Goal: Task Accomplishment & Management: Manage account settings

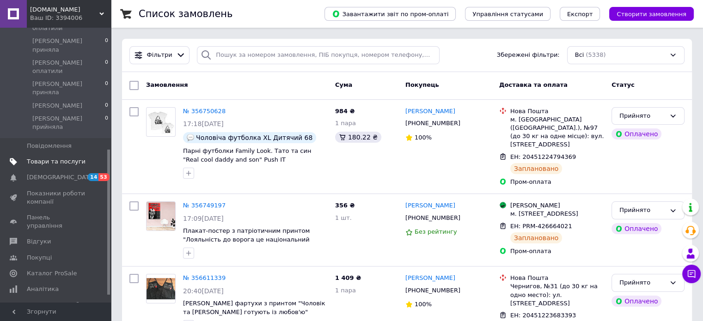
click at [48, 158] on span "Товари та послуги" at bounding box center [56, 162] width 59 height 8
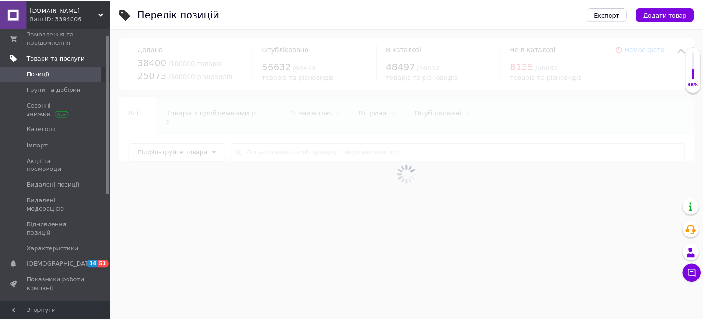
scroll to position [11, 0]
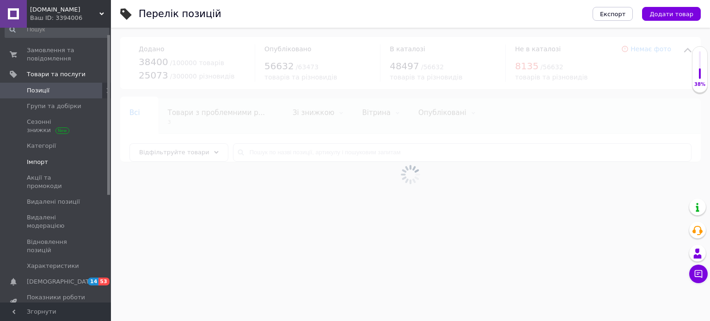
click at [49, 163] on span "Імпорт" at bounding box center [56, 162] width 59 height 8
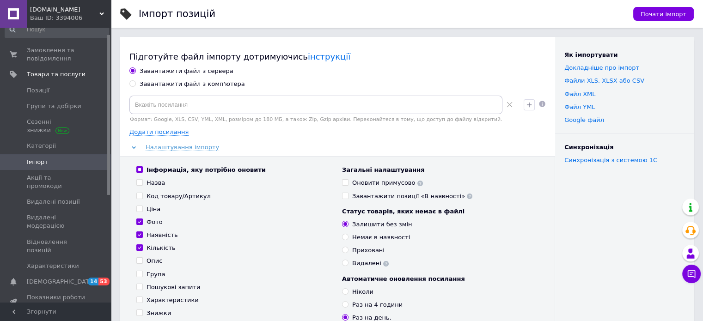
click at [198, 85] on div "Завантажити файл з комп'ютера" at bounding box center [192, 84] width 105 height 8
click at [135, 85] on input "Завантажити файл з комп'ютера" at bounding box center [132, 83] width 6 height 6
radio input "true"
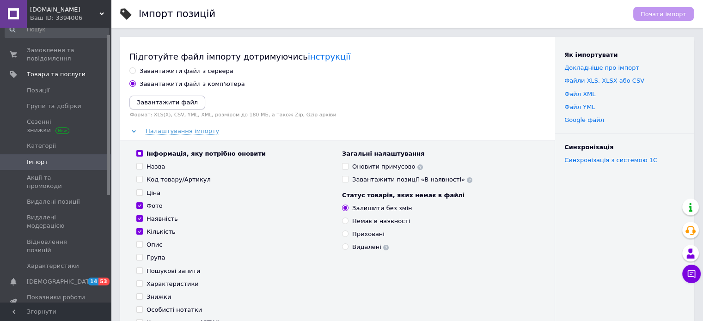
click at [180, 103] on icon "Завантажити файл" at bounding box center [167, 102] width 61 height 7
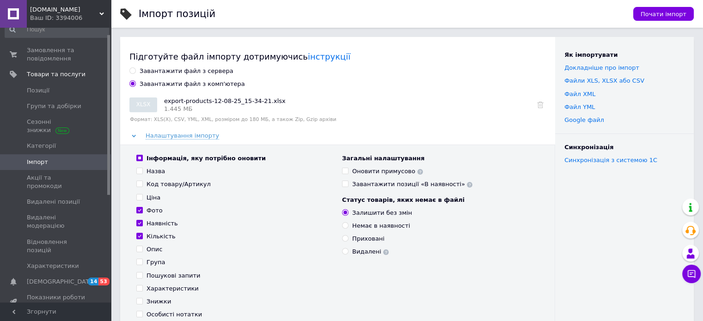
click at [136, 157] on input "Інформація, яку потрібно оновити" at bounding box center [139, 158] width 6 height 6
checkbox input "false"
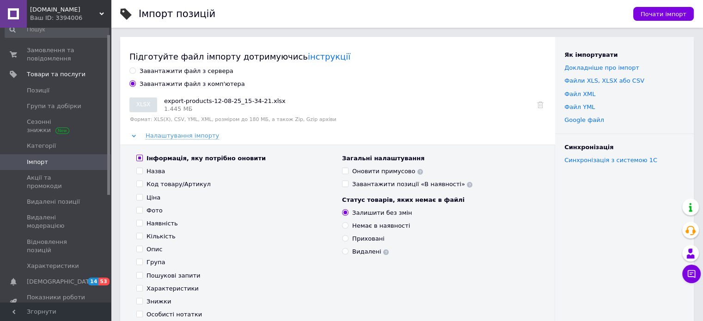
click at [136, 157] on input "Інформація, яку потрібно оновити" at bounding box center [139, 158] width 6 height 6
checkbox input "true"
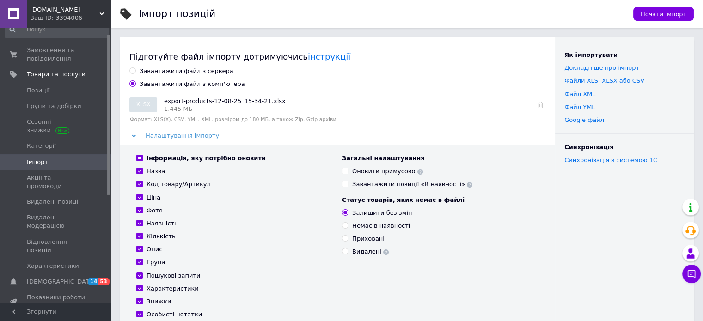
checkbox input "true"
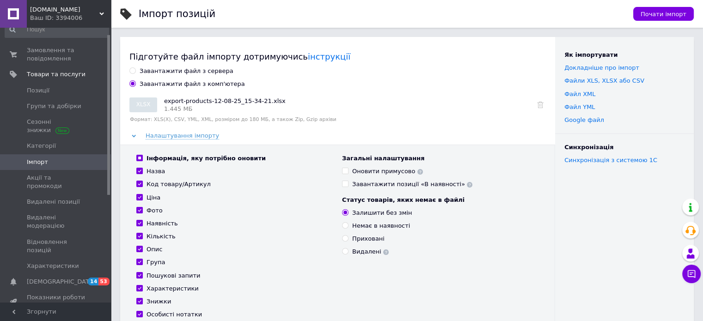
checkbox input "true"
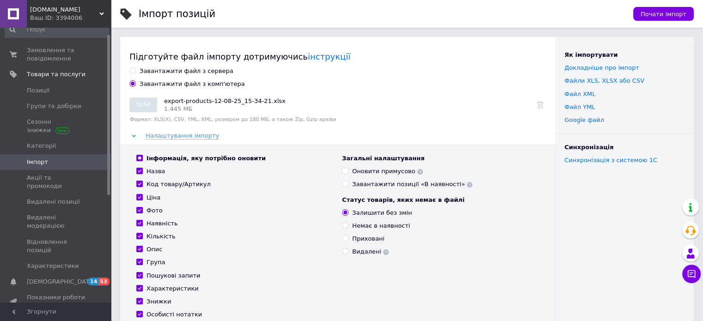
checkbox input "true"
click at [664, 12] on span "Почати імпорт" at bounding box center [663, 14] width 46 height 7
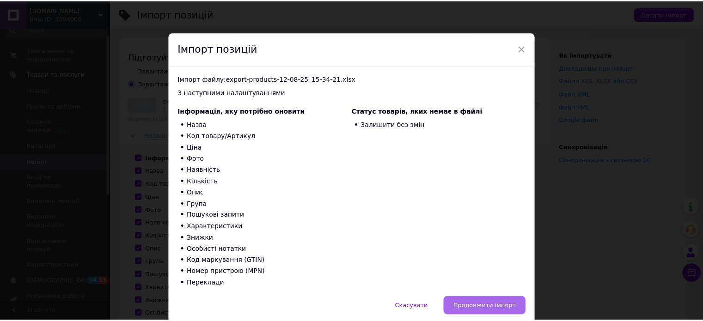
scroll to position [37, 0]
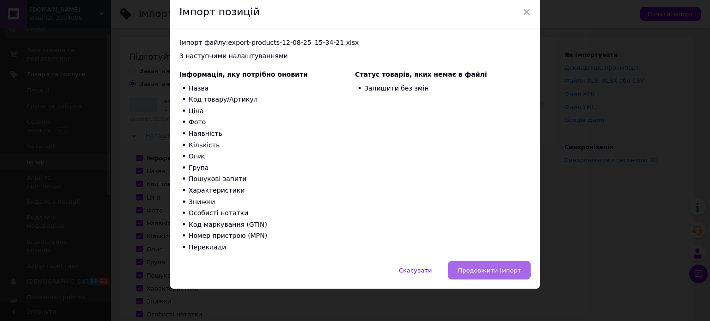
click at [493, 266] on button "Продовжити імпорт" at bounding box center [489, 270] width 83 height 18
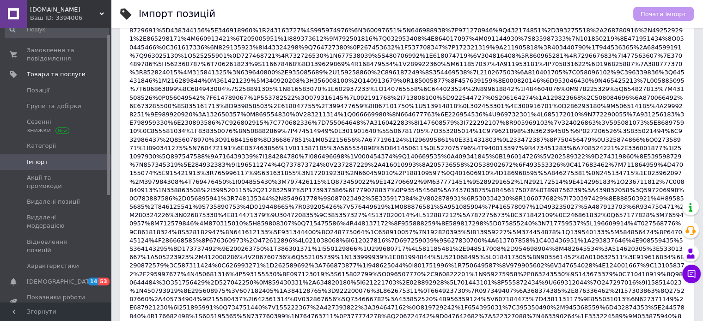
scroll to position [323, 0]
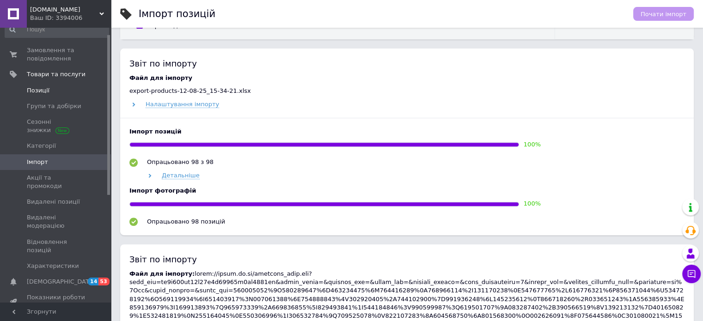
click at [34, 95] on link "Позиції" at bounding box center [57, 91] width 114 height 16
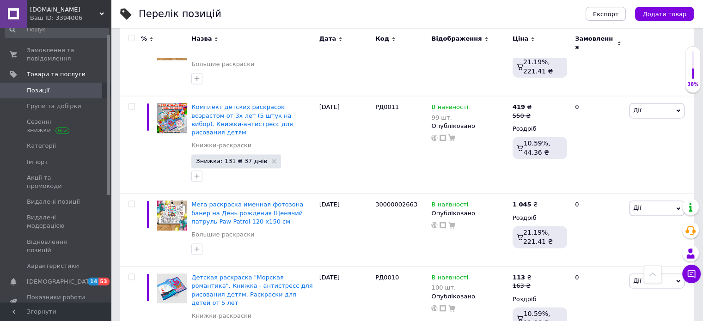
scroll to position [7471, 0]
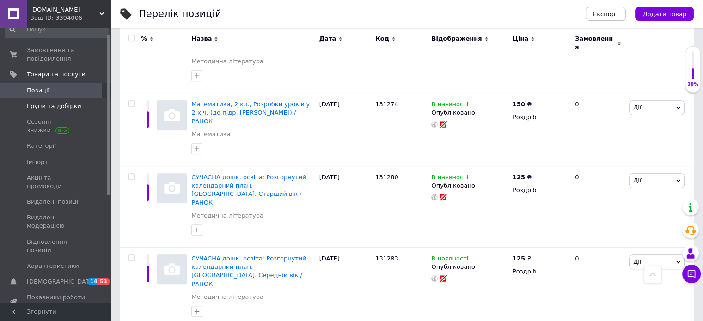
click at [55, 107] on span "Групи та добірки" at bounding box center [54, 106] width 55 height 8
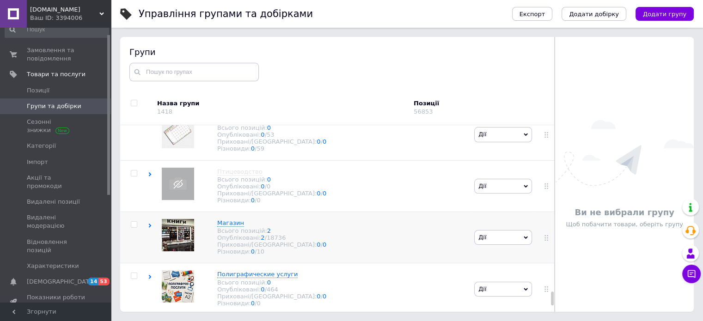
scroll to position [3147, 0]
click at [150, 224] on use at bounding box center [150, 226] width 3 height 4
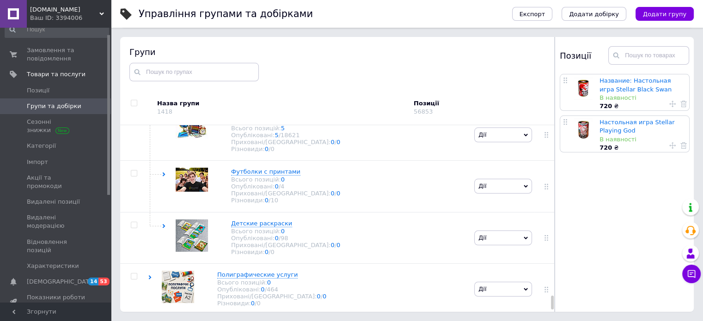
scroll to position [3369, 0]
click at [164, 224] on use at bounding box center [164, 226] width 3 height 4
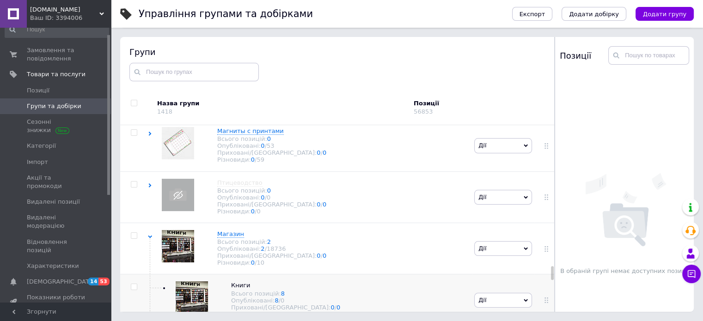
scroll to position [2889, 0]
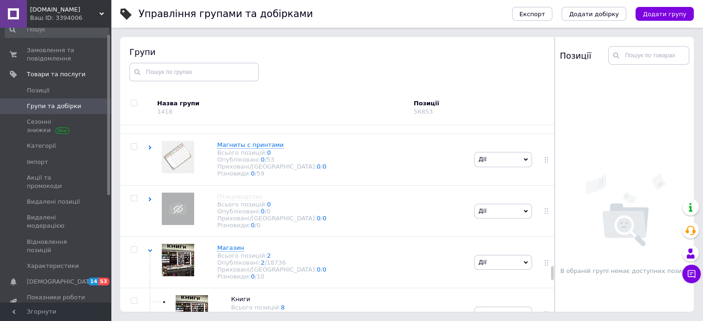
click at [506, 12] on span "Дії" at bounding box center [503, 5] width 58 height 15
click at [497, 115] on li "Видалити групу" at bounding box center [503, 104] width 57 height 21
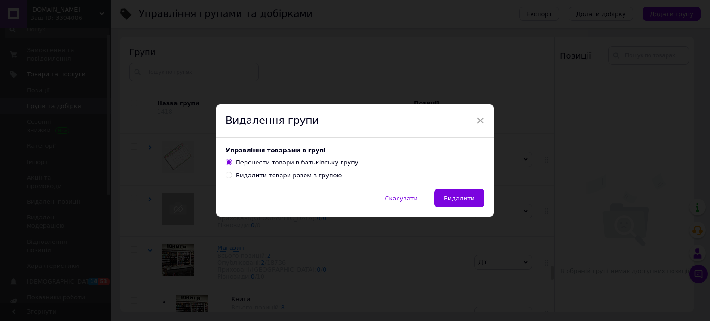
click at [287, 178] on div "Видалити товари разом з групою" at bounding box center [289, 175] width 106 height 8
click at [232, 178] on input "Видалити товари разом з групою" at bounding box center [229, 175] width 6 height 6
radio input "true"
radio input "false"
click at [465, 201] on span "Видалити" at bounding box center [459, 198] width 31 height 7
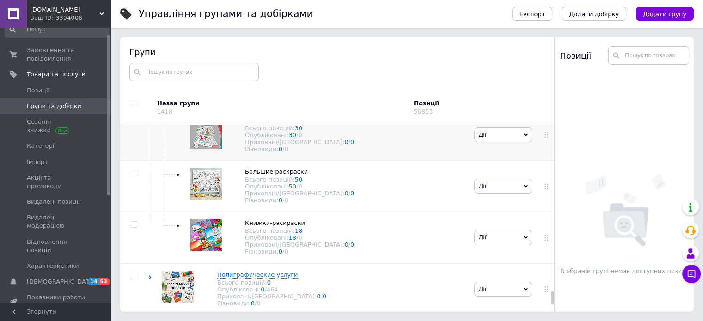
scroll to position [3341, 0]
click at [294, 72] on icon at bounding box center [297, 70] width 6 height 6
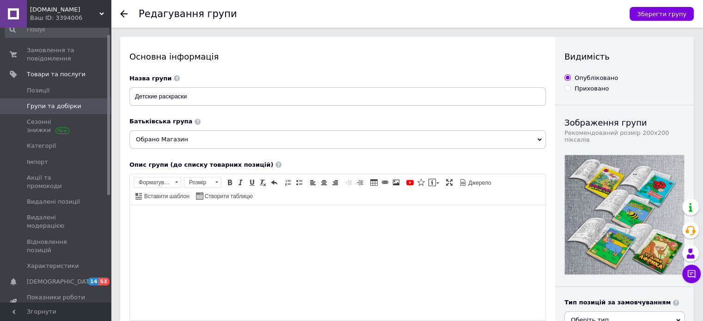
click at [217, 141] on span "Обрано Магазин" at bounding box center [337, 139] width 416 height 18
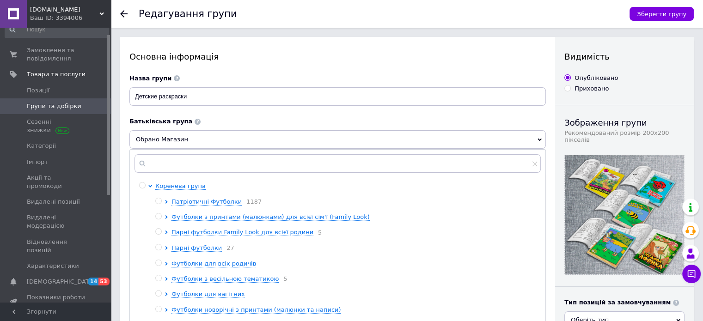
click at [146, 187] on div at bounding box center [142, 185] width 7 height 6
click at [145, 187] on input "radio" at bounding box center [142, 186] width 6 height 6
radio input "true"
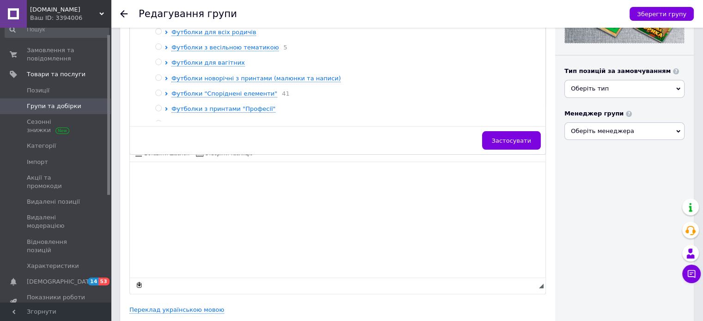
scroll to position [231, 0]
click at [512, 139] on span "Застосувати" at bounding box center [511, 141] width 39 height 7
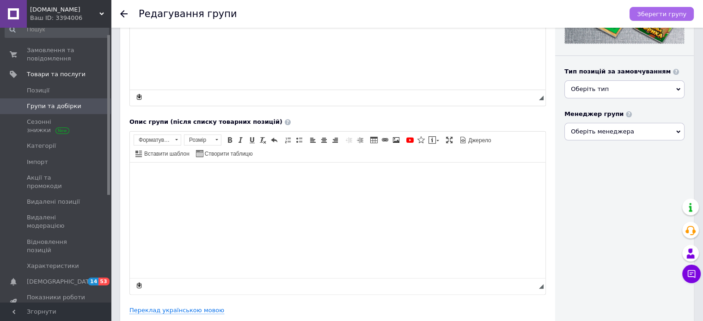
click at [679, 19] on button "Зберегти групу" at bounding box center [661, 14] width 64 height 14
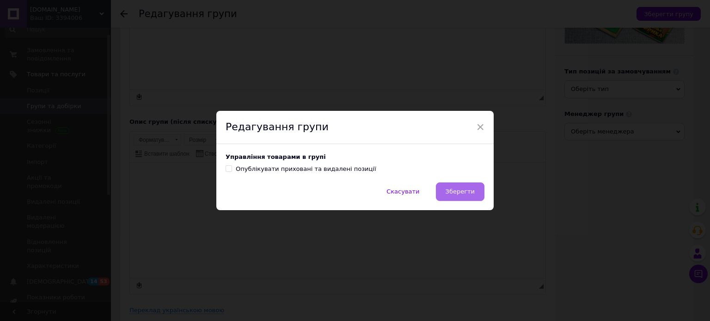
click at [458, 194] on span "Зберегти" at bounding box center [459, 191] width 29 height 7
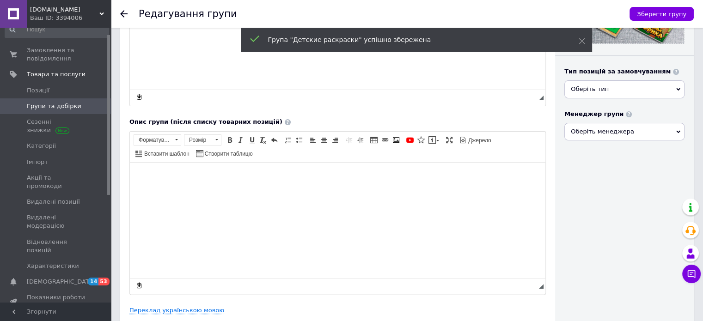
click at [60, 107] on span "Групи та добірки" at bounding box center [54, 106] width 55 height 8
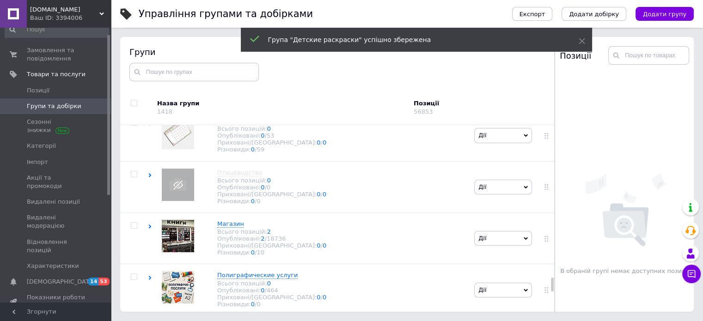
scroll to position [2879, 0]
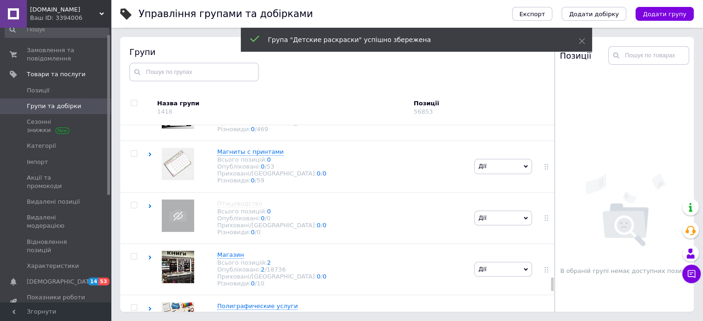
click at [485, 19] on span "Дії" at bounding box center [503, 12] width 58 height 15
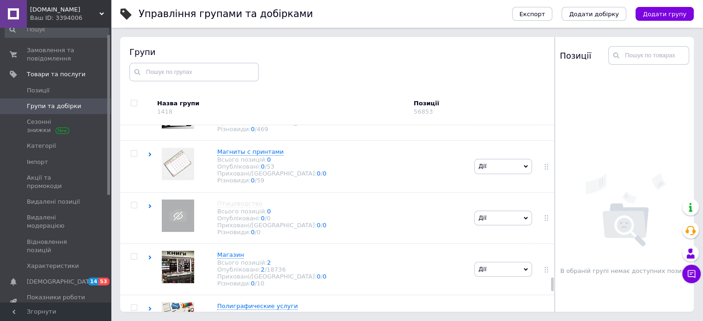
click at [488, 122] on li "Видалити групу" at bounding box center [503, 111] width 57 height 21
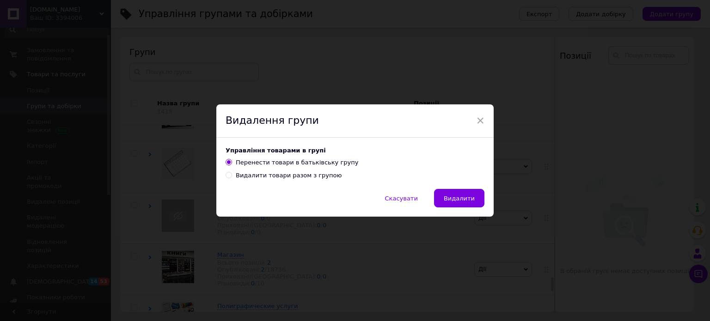
click at [314, 177] on div "Видалити товари разом з групою" at bounding box center [289, 175] width 106 height 8
click at [232, 177] on input "Видалити товари разом з групою" at bounding box center [229, 175] width 6 height 6
radio input "true"
radio input "false"
click at [457, 197] on span "Видалити" at bounding box center [459, 198] width 31 height 7
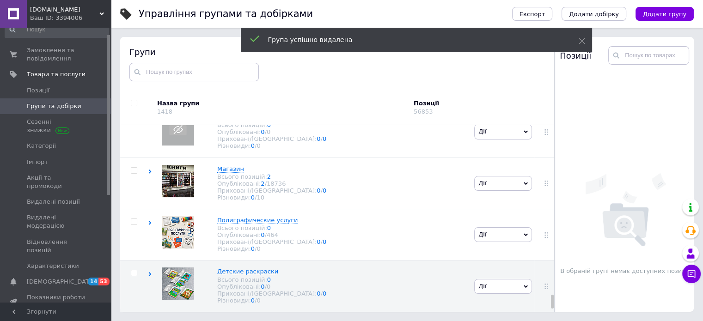
scroll to position [3147, 0]
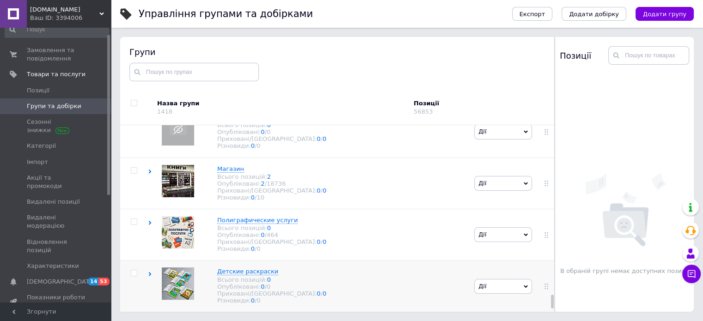
click at [150, 272] on use at bounding box center [150, 274] width 3 height 4
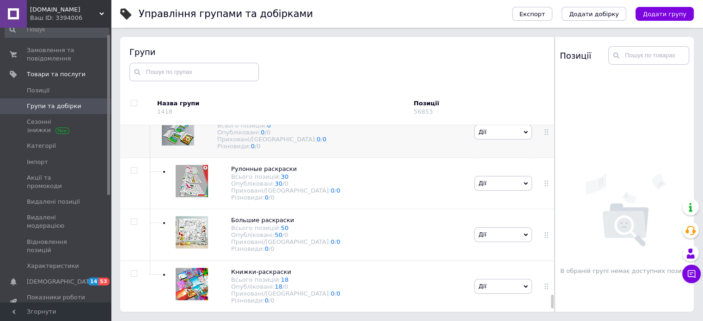
scroll to position [3314, 0]
click at [354, 272] on div "Книжки-раскраски Всього позицій: 18 Опубліковані: 18 / 0 Приховані/Видалені: 0 …" at bounding box center [310, 286] width 324 height 51
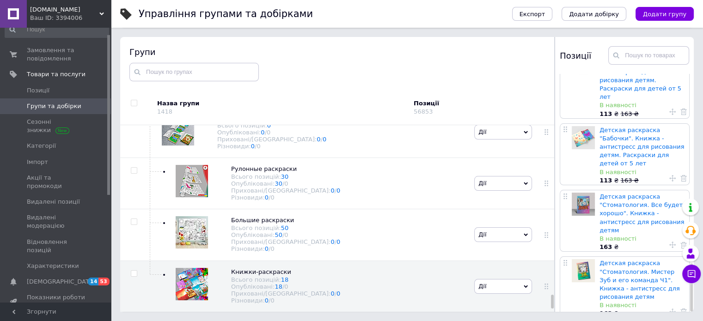
scroll to position [943, 0]
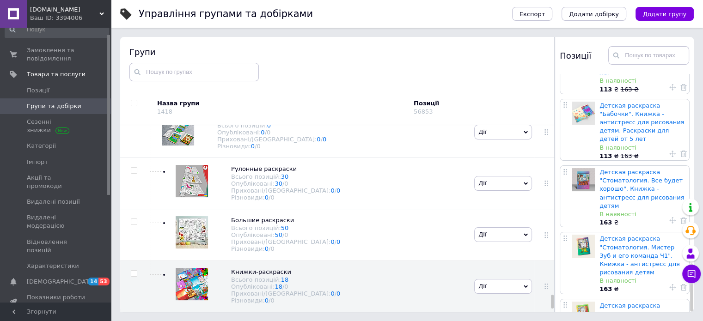
click at [59, 12] on span "[DOMAIN_NAME]" at bounding box center [64, 10] width 69 height 8
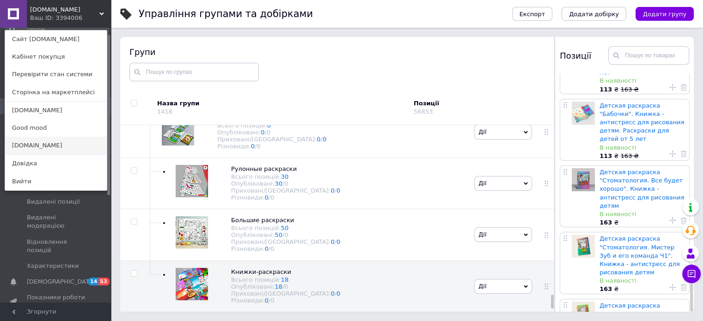
click at [19, 138] on link "[DOMAIN_NAME]" at bounding box center [56, 146] width 102 height 18
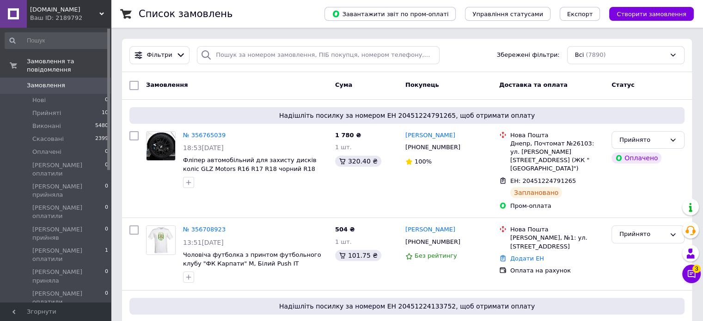
click at [50, 2] on div "[DOMAIN_NAME] Ваш ID: 2189792" at bounding box center [69, 14] width 84 height 28
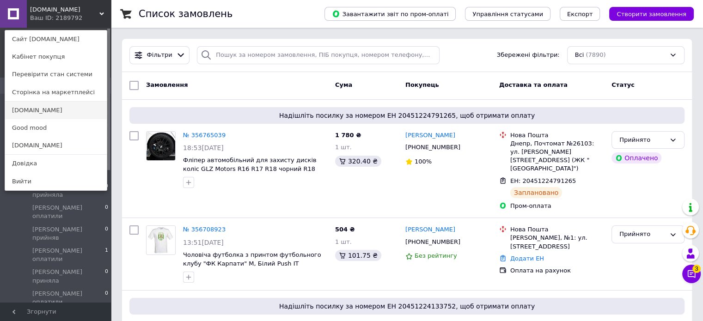
click at [41, 110] on link "[DOMAIN_NAME]" at bounding box center [56, 111] width 102 height 18
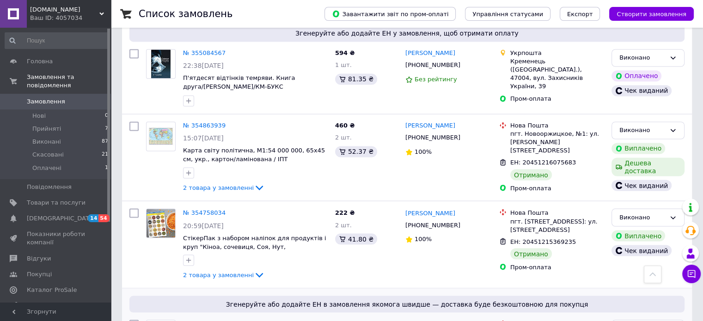
scroll to position [1598, 0]
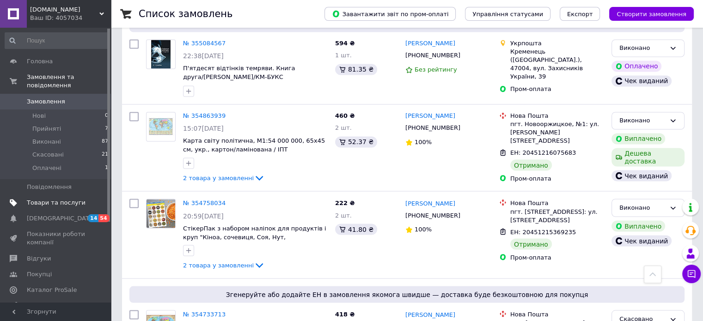
click at [33, 199] on span "Товари та послуги" at bounding box center [56, 203] width 59 height 8
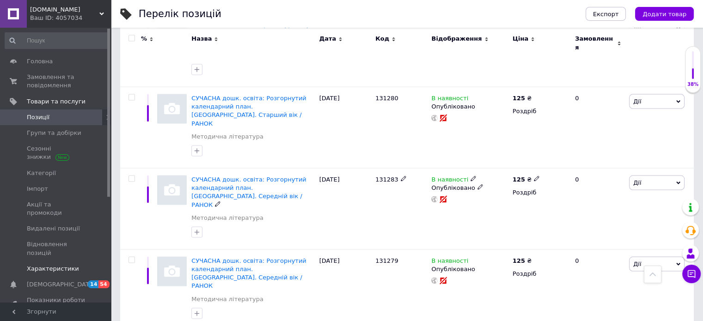
scroll to position [1987, 0]
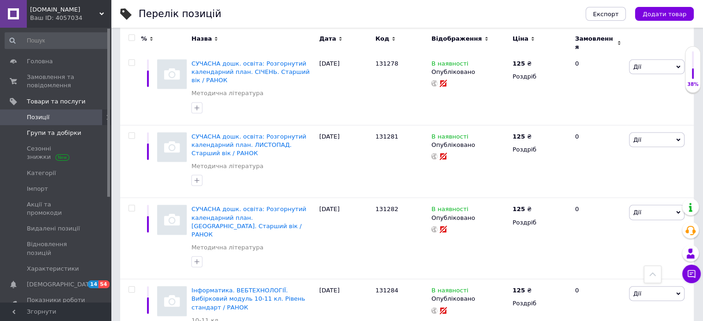
click at [62, 136] on span "Групи та добірки" at bounding box center [54, 133] width 55 height 8
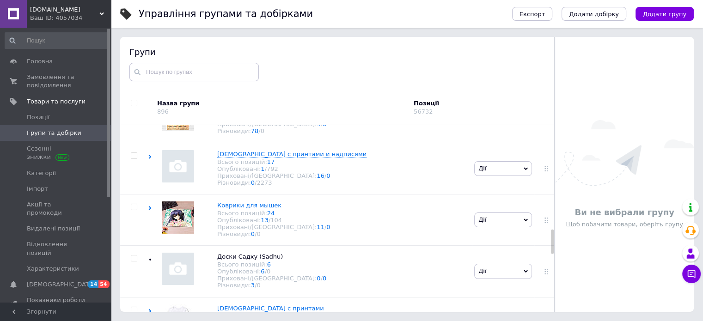
scroll to position [745, 0]
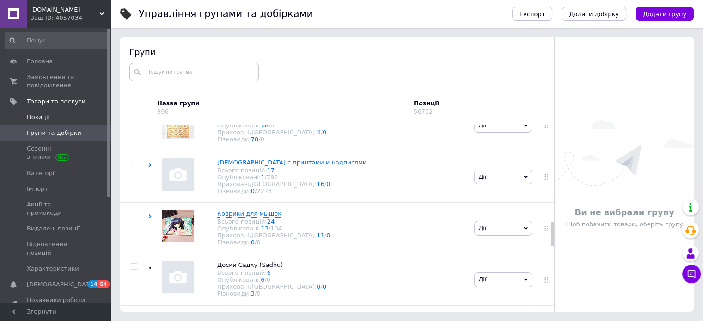
click at [44, 117] on span "Позиції" at bounding box center [38, 117] width 23 height 8
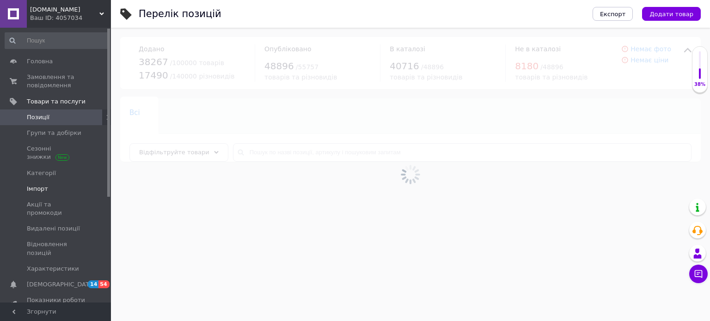
click at [43, 186] on span "Імпорт" at bounding box center [37, 189] width 21 height 8
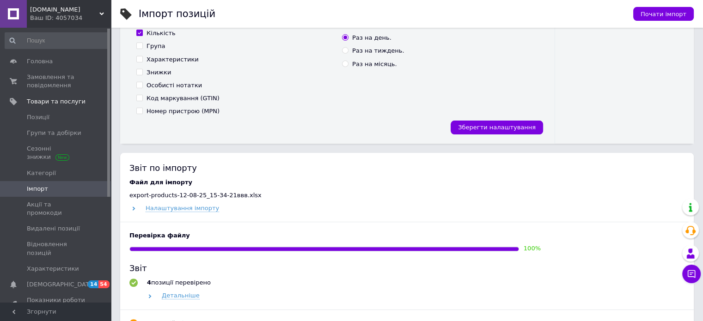
scroll to position [416, 0]
